Goal: Task Accomplishment & Management: Use online tool/utility

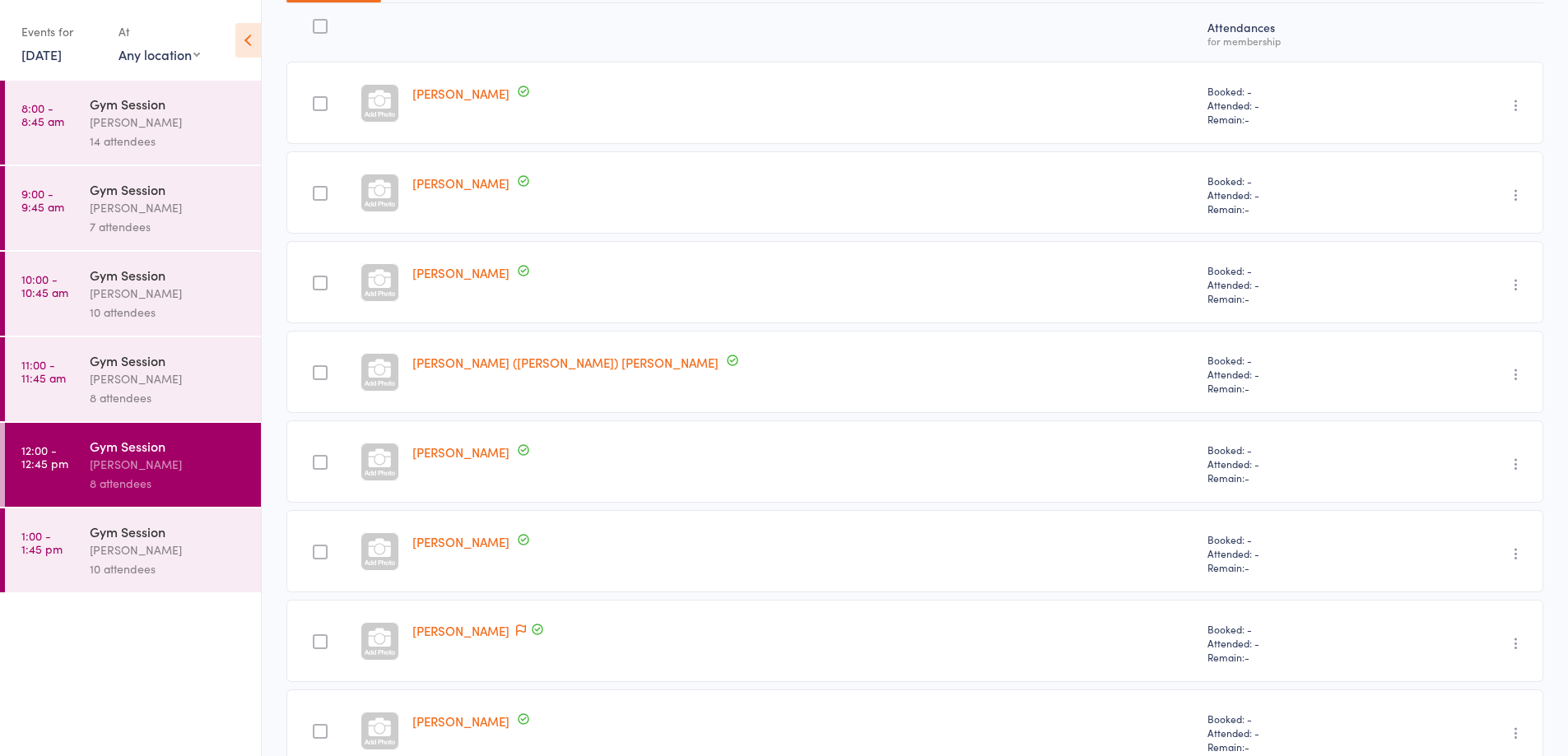
scroll to position [299, 0]
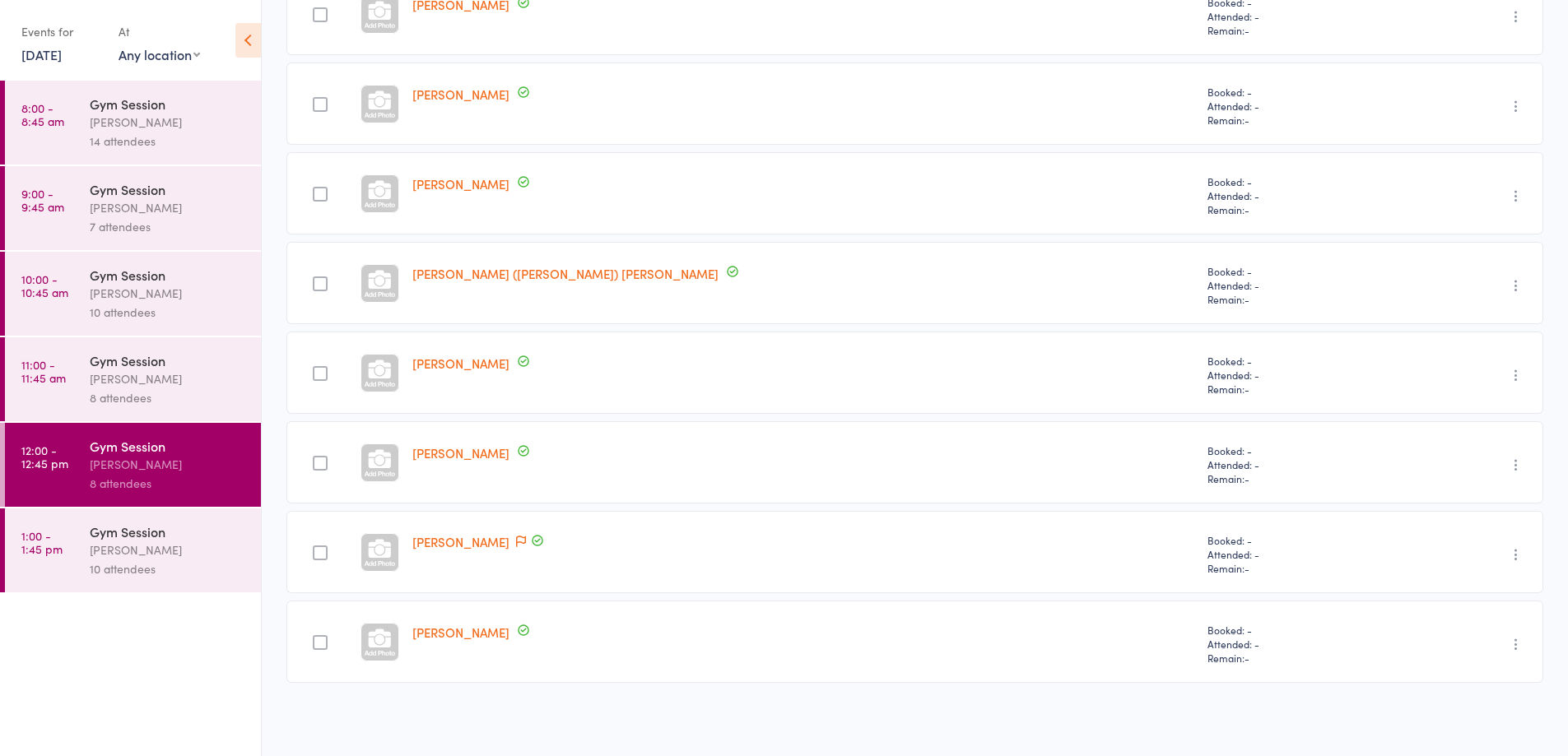
click at [165, 532] on div "Gym Session" at bounding box center [168, 531] width 157 height 18
click at [174, 560] on div "10 attendees" at bounding box center [168, 569] width 157 height 19
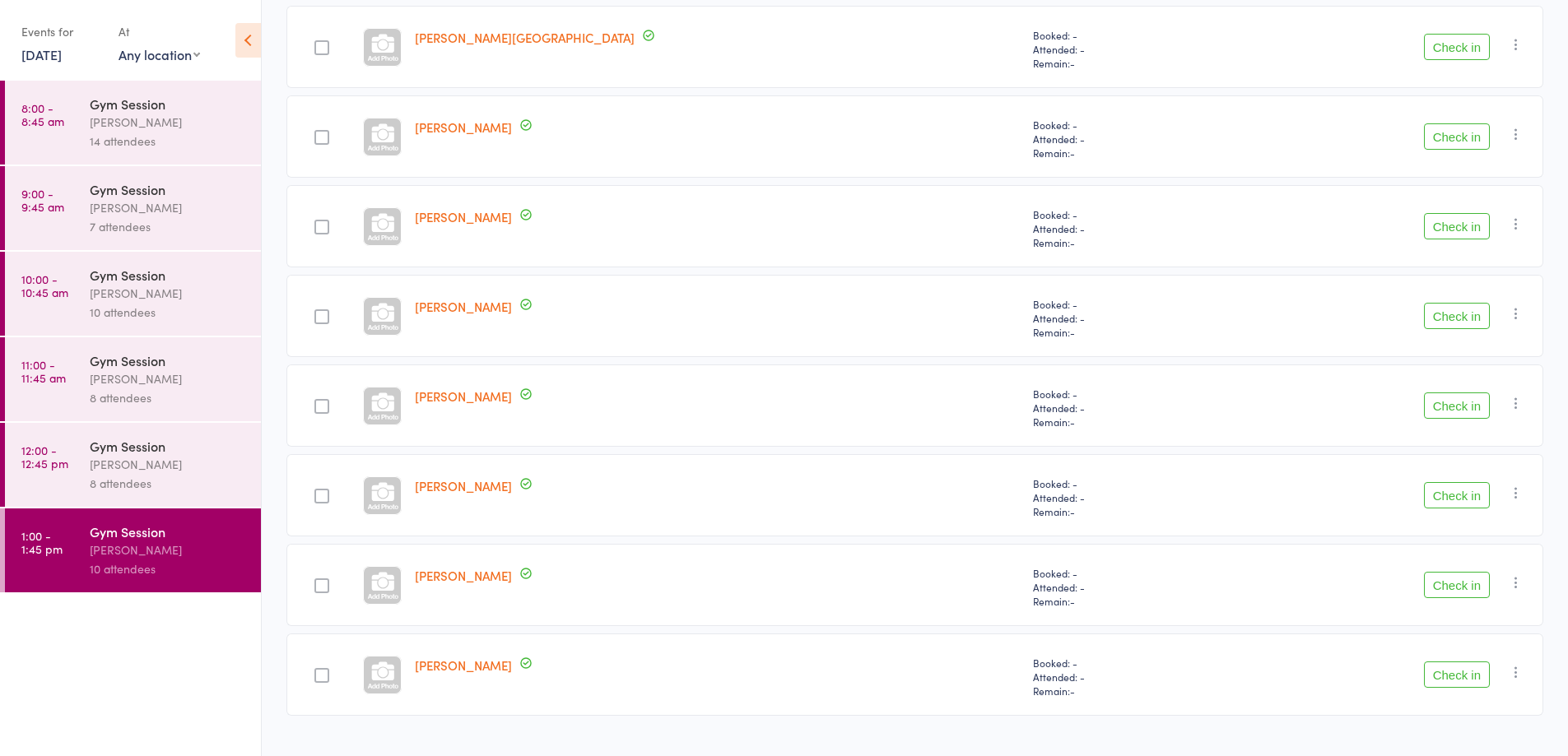
scroll to position [479, 0]
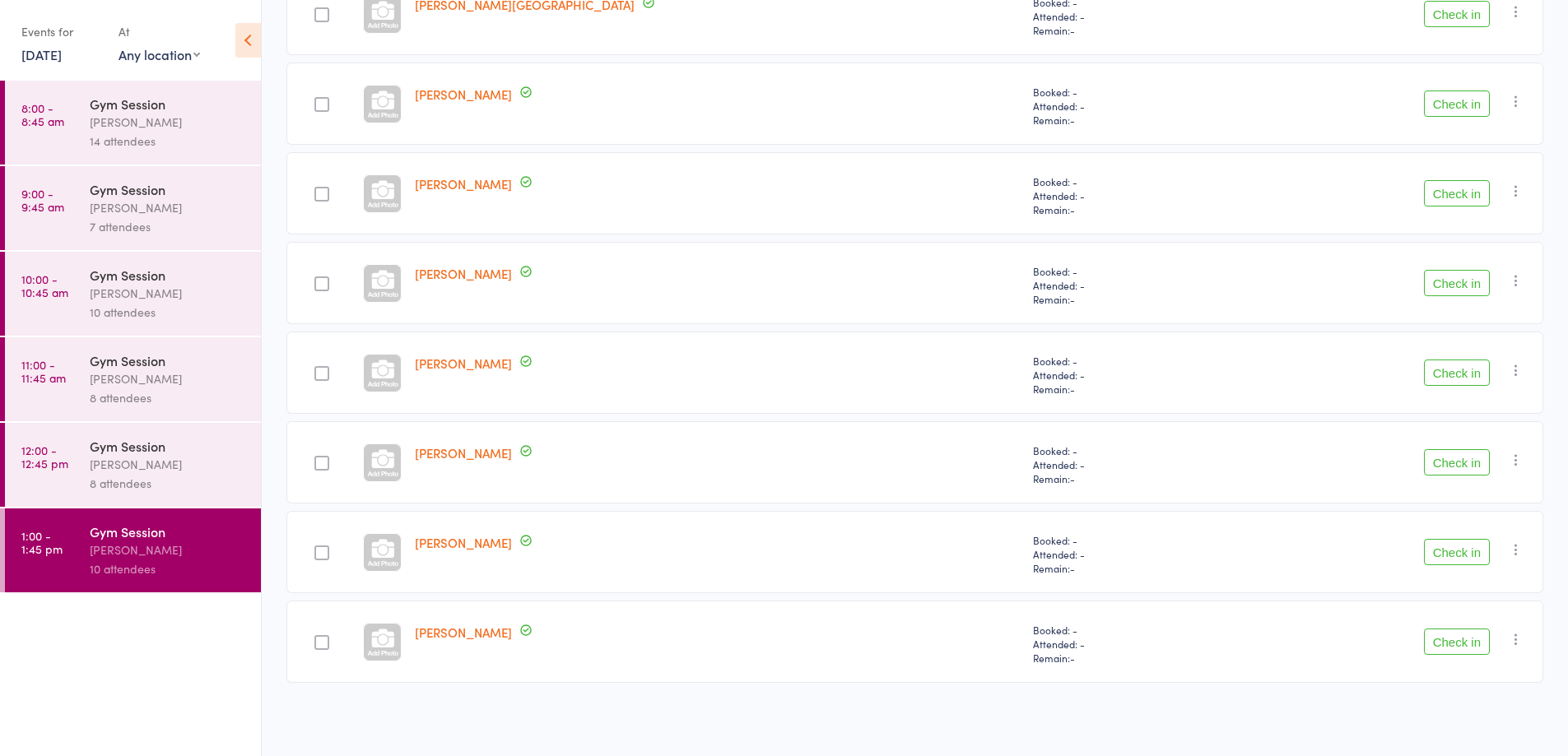
click at [1455, 294] on button "Check in" at bounding box center [1456, 282] width 66 height 26
click at [1447, 195] on button "Check in" at bounding box center [1456, 193] width 66 height 26
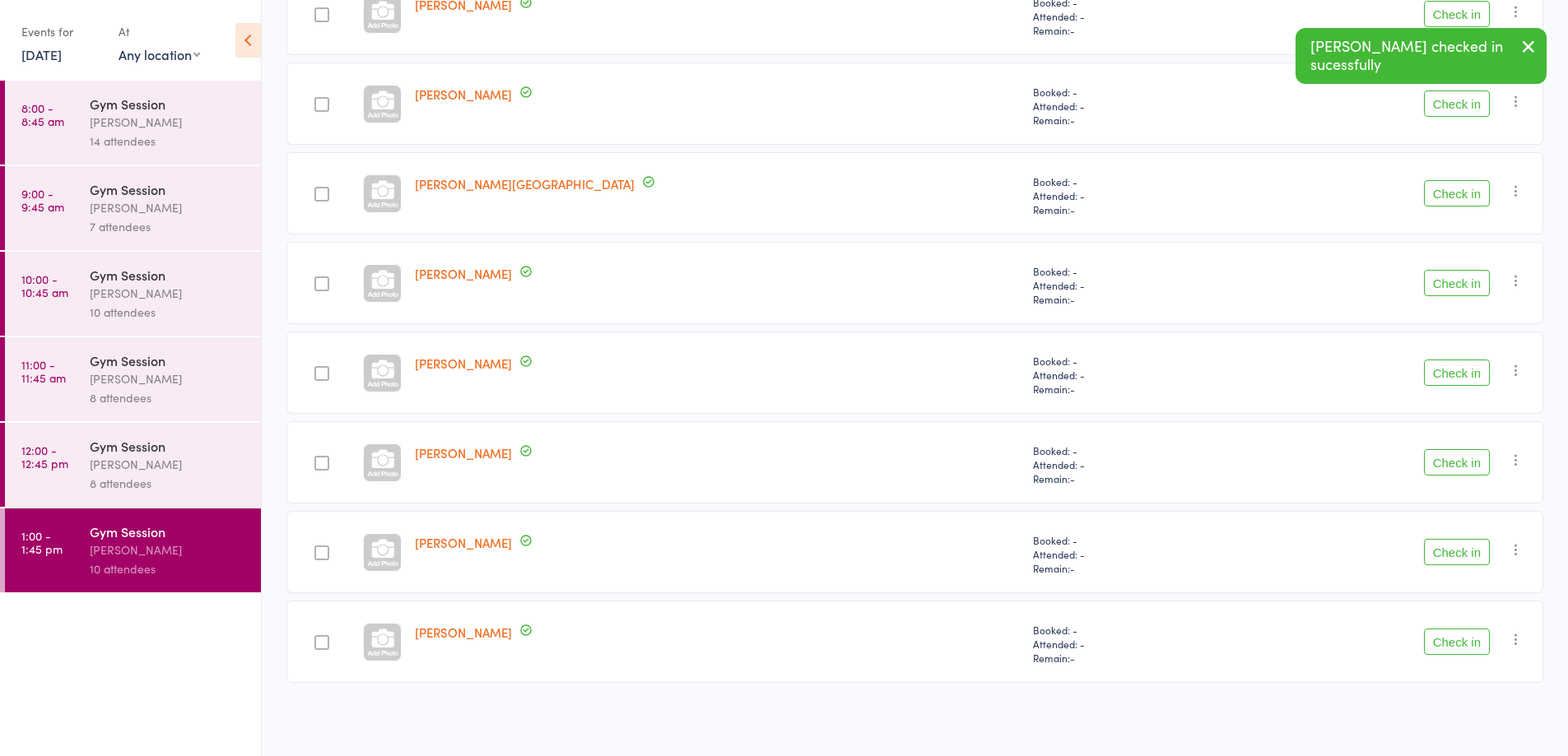
click at [1459, 106] on button "Check in" at bounding box center [1456, 103] width 66 height 26
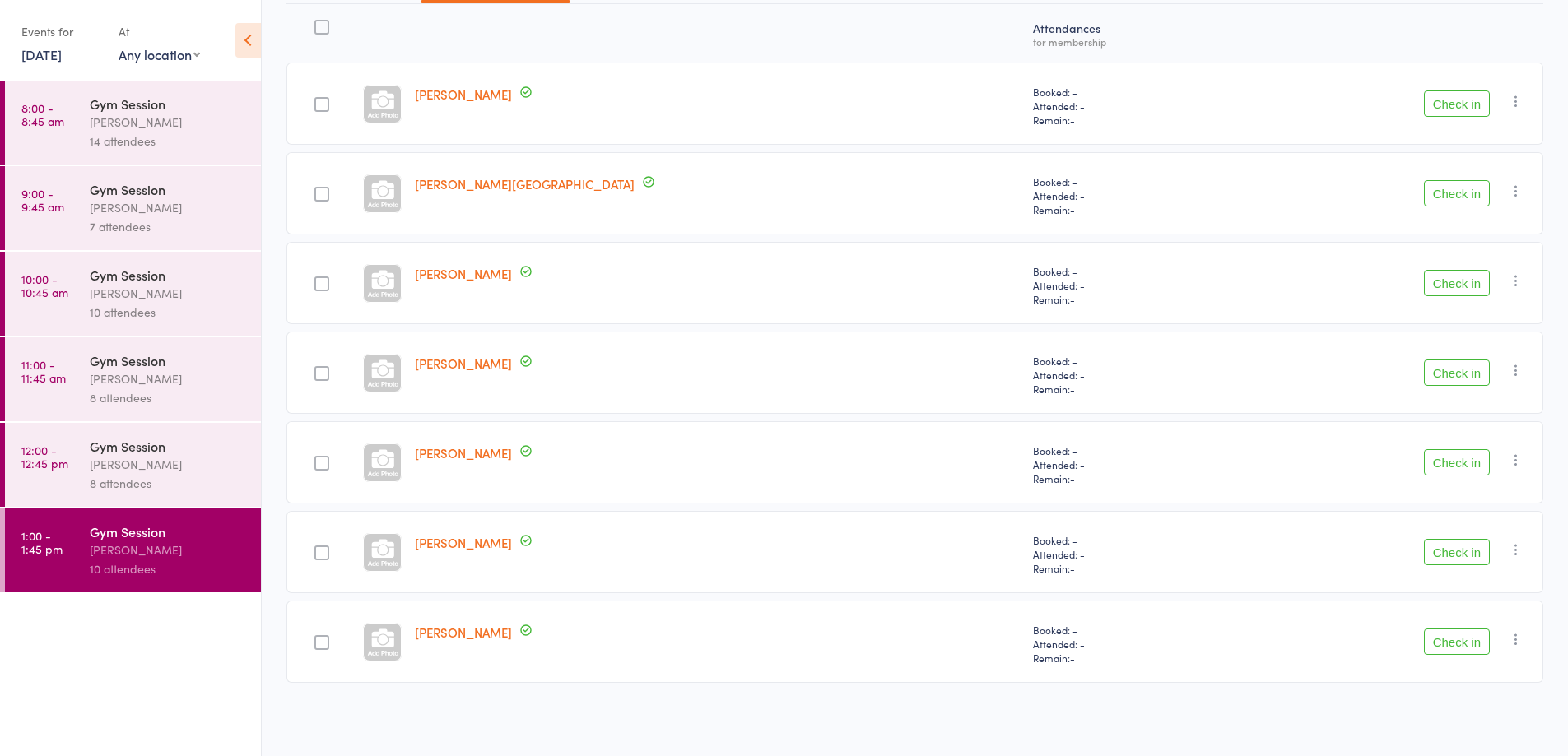
click at [1435, 649] on button "Check in" at bounding box center [1456, 641] width 66 height 26
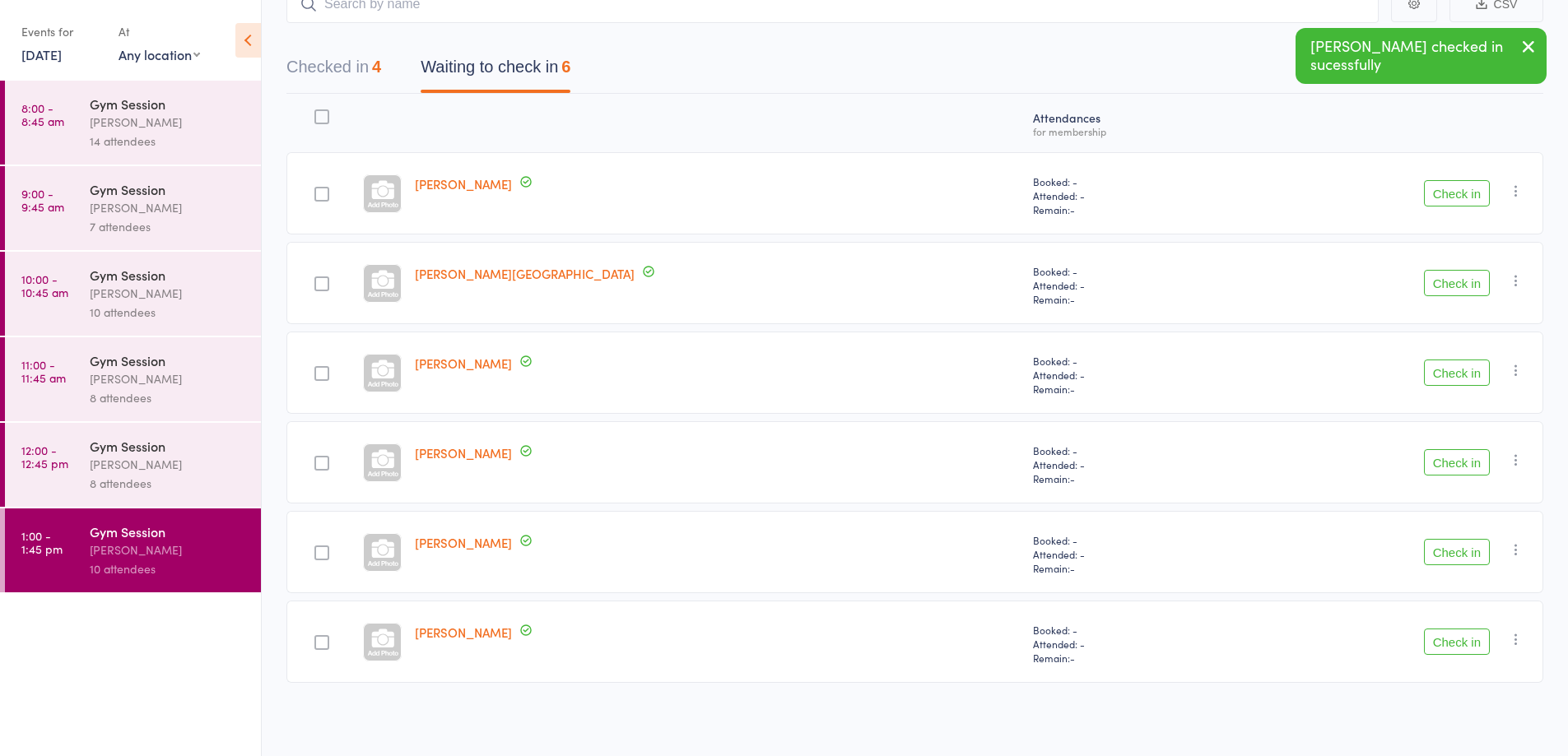
click at [1450, 468] on button "Check in" at bounding box center [1456, 462] width 66 height 26
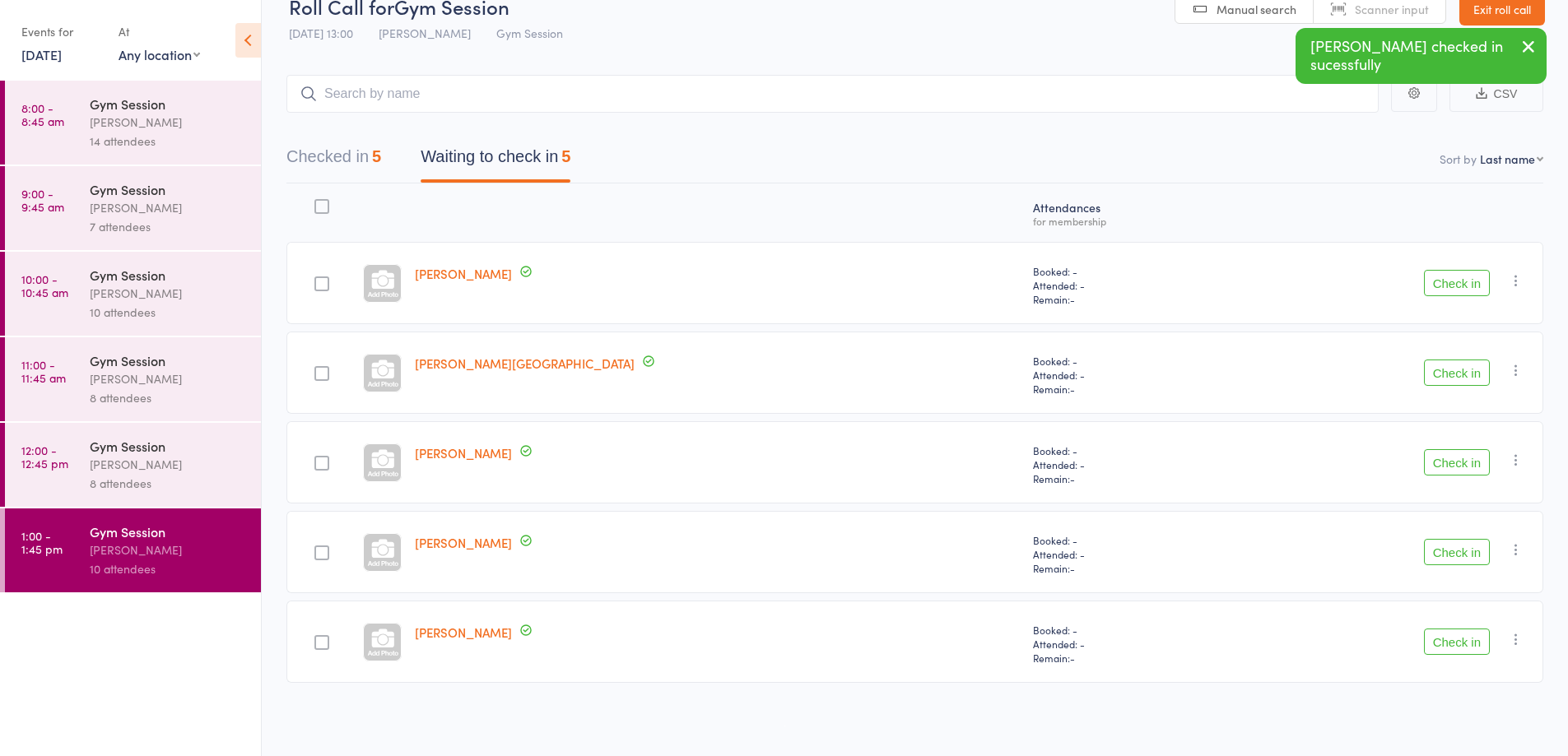
click at [1446, 458] on button "Check in" at bounding box center [1456, 462] width 66 height 26
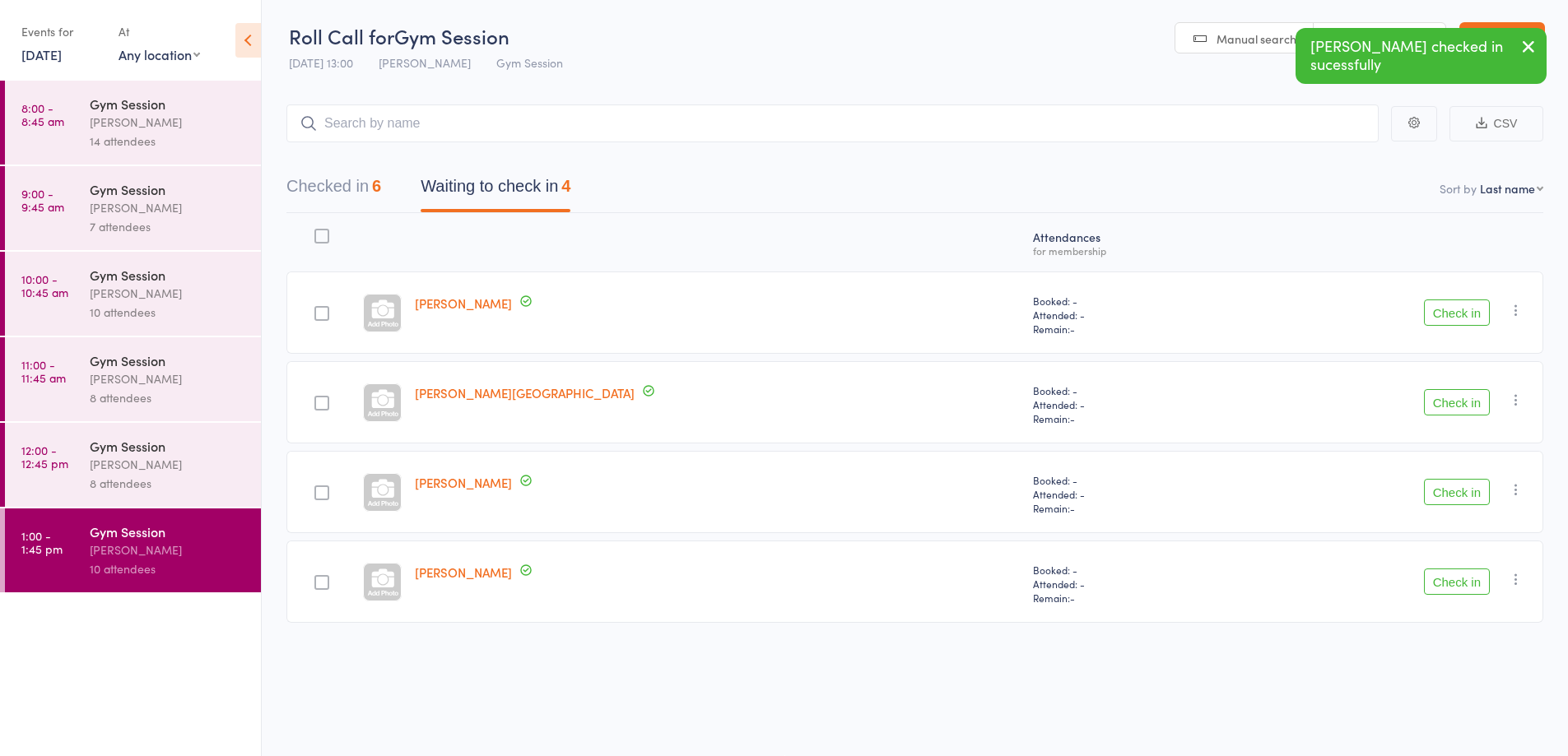
click at [1449, 404] on button "Check in" at bounding box center [1456, 402] width 66 height 26
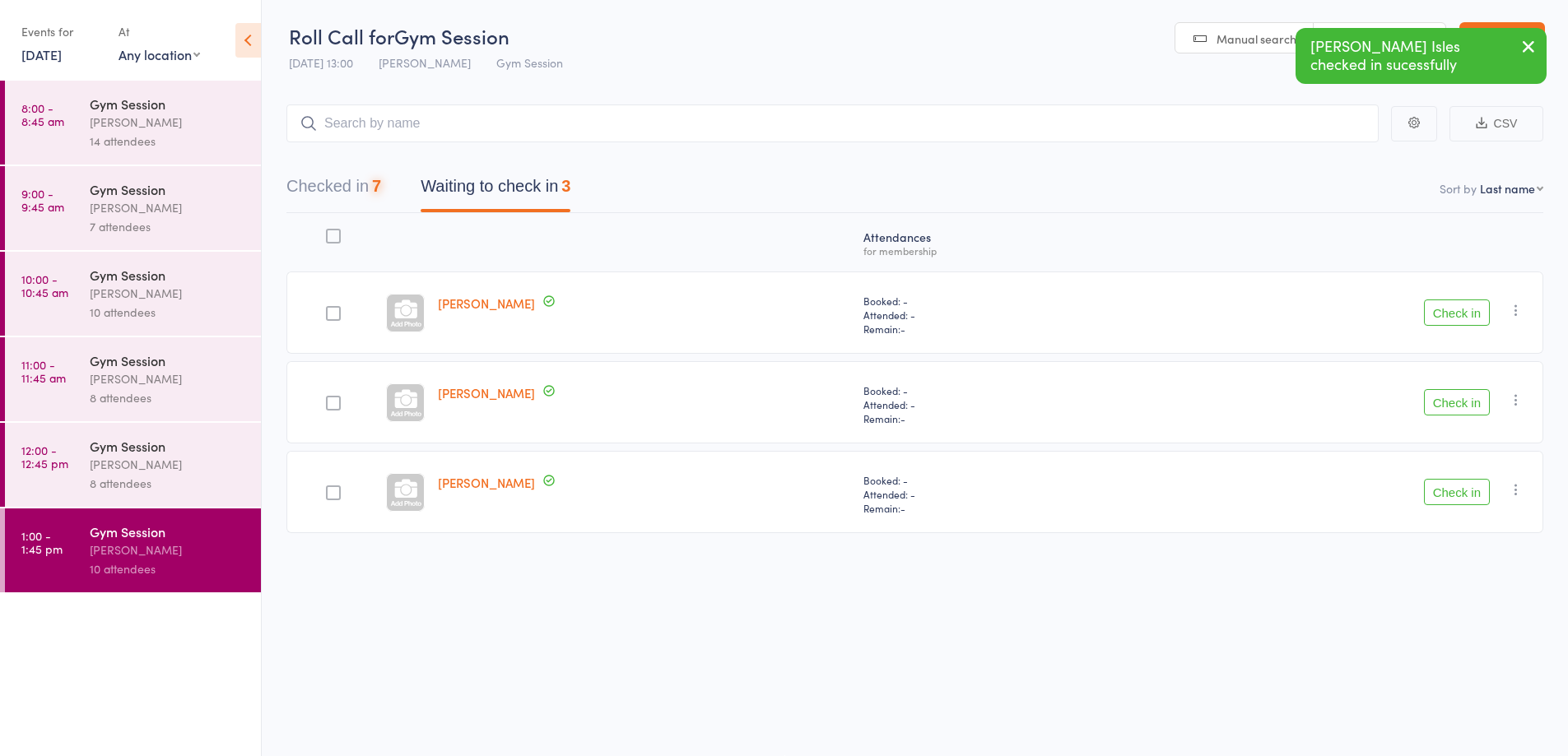
click at [1445, 310] on button "Check in" at bounding box center [1456, 312] width 66 height 26
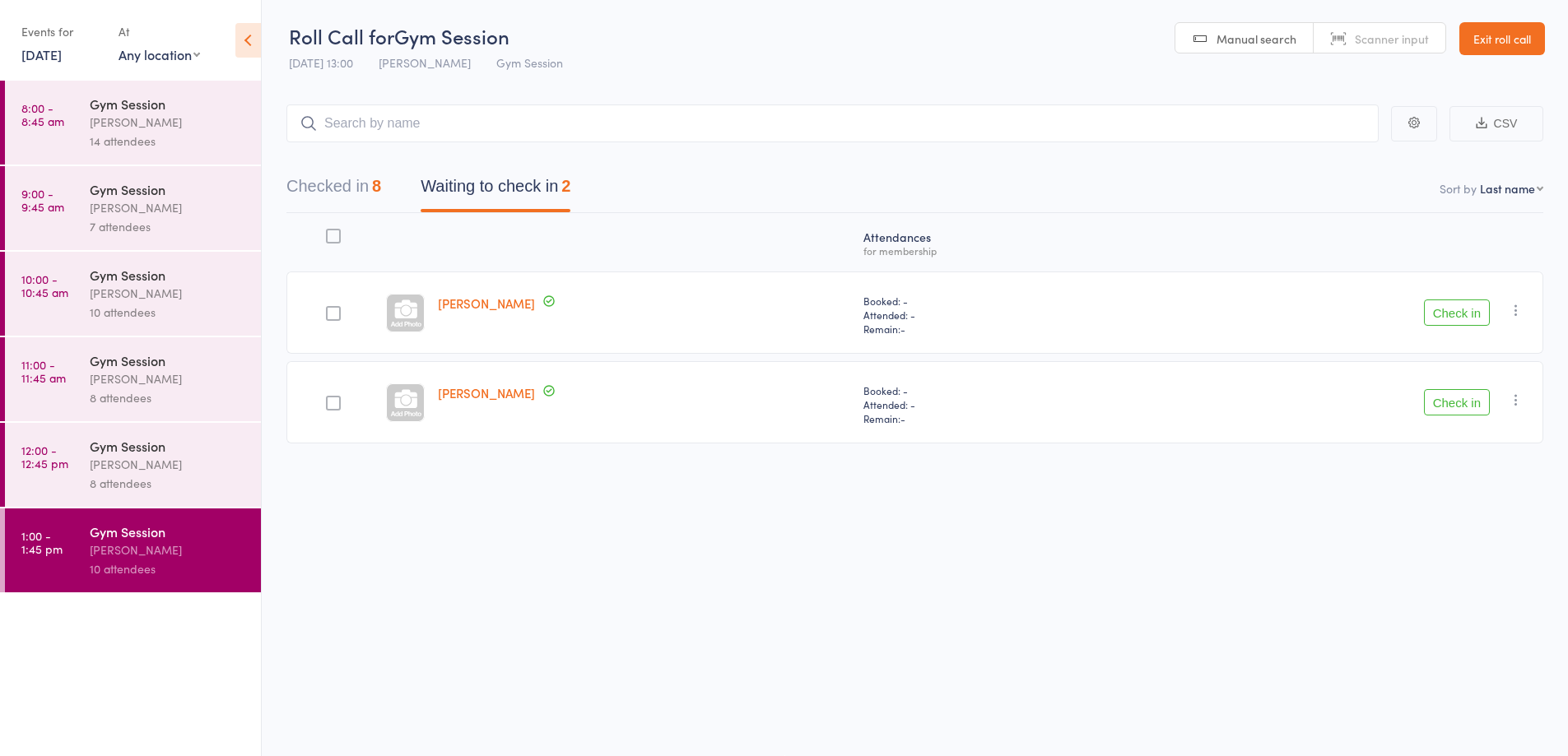
click at [1463, 318] on button "Check in" at bounding box center [1456, 312] width 66 height 26
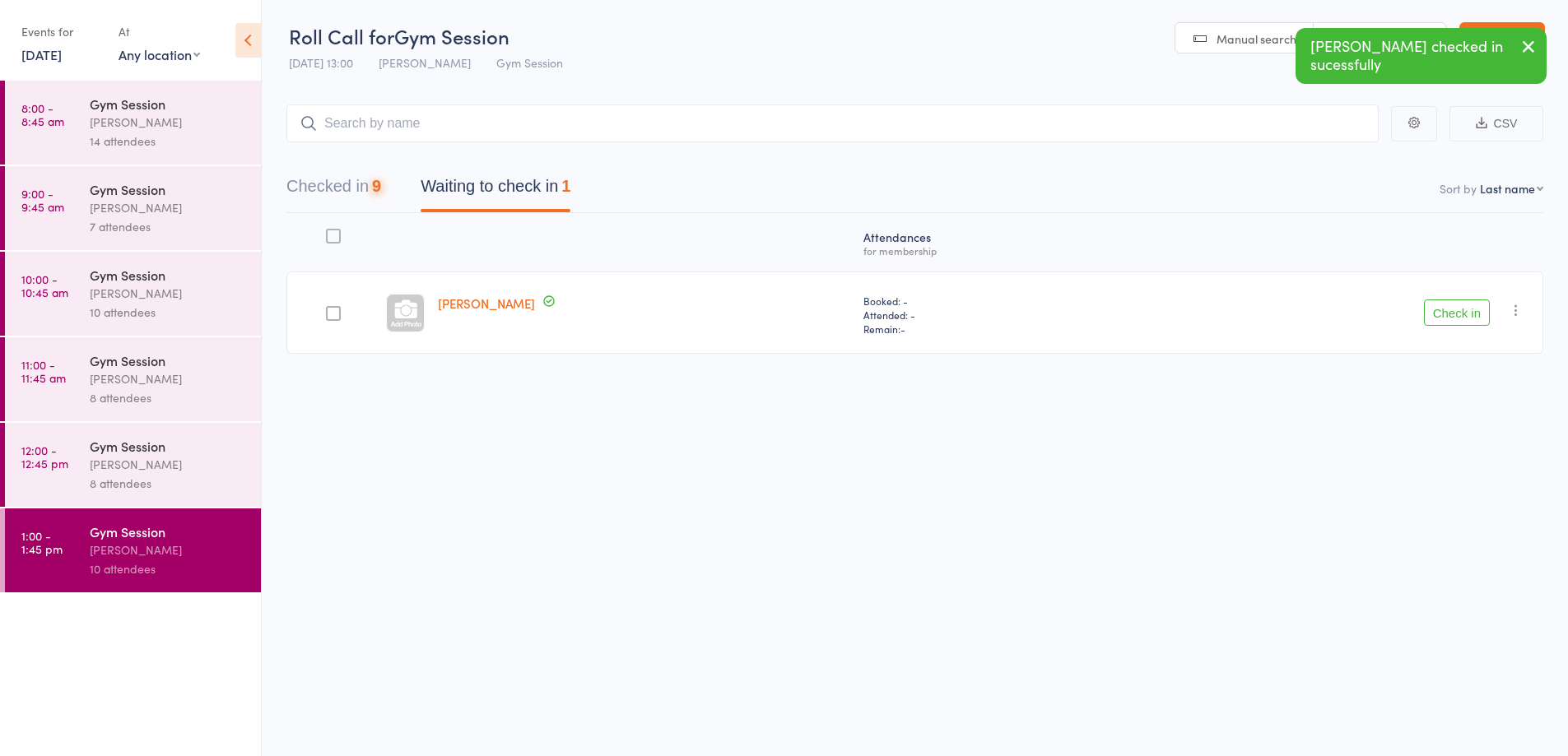
click at [1446, 314] on button "Check in" at bounding box center [1456, 312] width 66 height 26
